Goal: Task Accomplishment & Management: Manage account settings

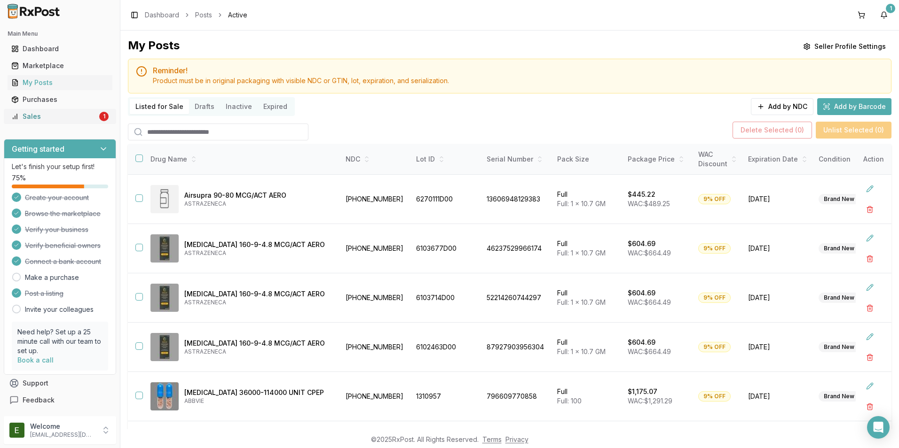
click at [68, 116] on div "Sales" at bounding box center [54, 116] width 86 height 9
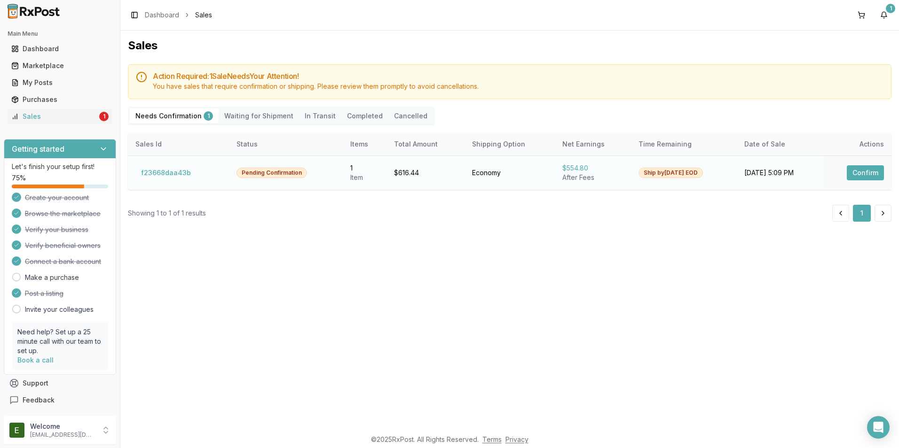
click at [254, 175] on div "Pending Confirmation" at bounding box center [271, 173] width 71 height 10
click at [870, 175] on button "Confirm" at bounding box center [865, 172] width 37 height 15
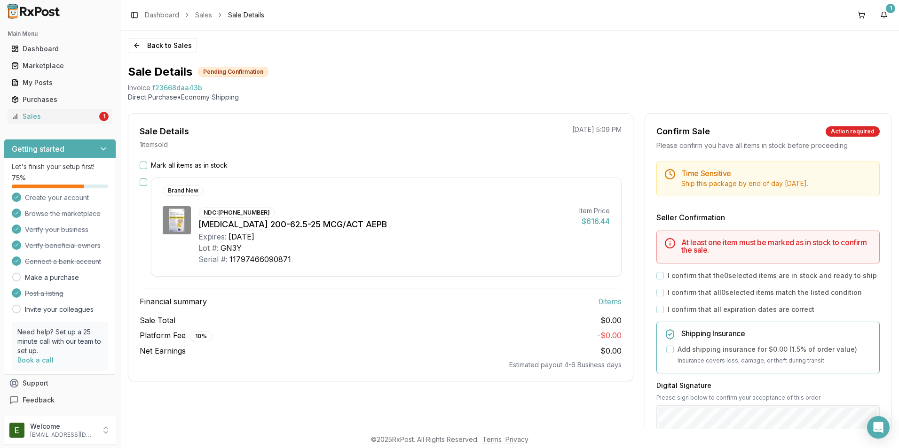
click at [138, 174] on div "Mark all items as in stock Brand New NDC: [PHONE_NUMBER] [MEDICAL_DATA] 200-62.…" at bounding box center [380, 265] width 504 height 209
click at [143, 169] on button "Mark all items as in stock" at bounding box center [144, 166] width 8 height 8
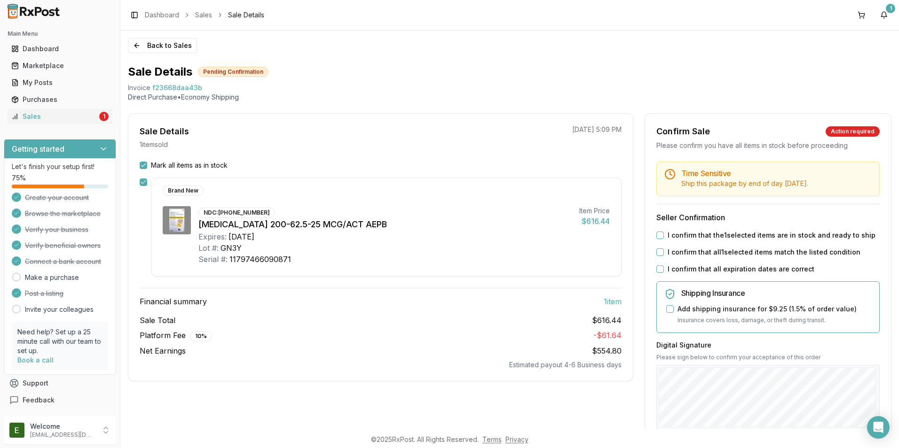
click at [656, 276] on div "Time Sensitive Ship this package by end of day [DATE] . Seller Confirmation I c…" at bounding box center [768, 360] width 246 height 397
click at [658, 272] on button "I confirm that all expiration dates are correct" at bounding box center [660, 270] width 8 height 8
click at [656, 253] on button "I confirm that all 1 selected items match the listed condition" at bounding box center [660, 253] width 8 height 8
click at [659, 236] on button "I confirm that the 1 selected items are in stock and ready to ship" at bounding box center [660, 236] width 8 height 8
click at [892, 351] on div "Back to Sales Sale Details Pending Confirmation Invoice f23668daa43b Direct Pur…" at bounding box center [509, 230] width 778 height 399
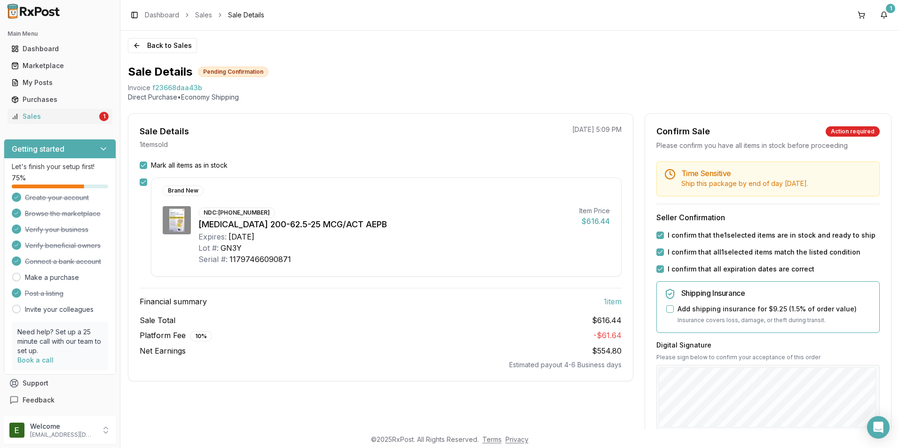
scroll to position [156, 0]
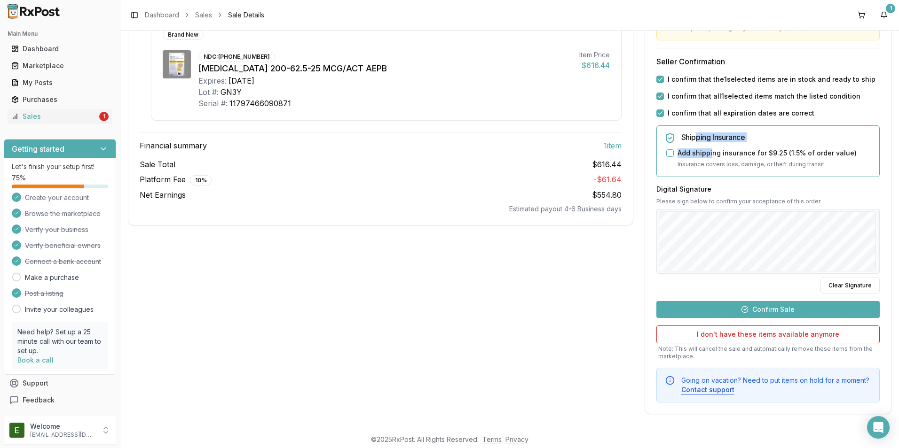
drag, startPoint x: 690, startPoint y: 122, endPoint x: 709, endPoint y: 150, distance: 33.9
click at [709, 150] on div "Time Sensitive Ship this package by end of day [DATE] . Seller Confirmation I c…" at bounding box center [768, 204] width 246 height 397
click at [858, 287] on button "Clear Signature" at bounding box center [849, 286] width 59 height 16
click at [848, 142] on div "Shipping Insurance Add shipping insurance for $9.25 ( 1.5 % of order value) Ins…" at bounding box center [776, 151] width 190 height 36
click at [543, 306] on div "Sale Details 1 item sold [DATE] 5:09 PM Mark all items as in stock Brand New ND…" at bounding box center [380, 185] width 505 height 457
